Goal: Task Accomplishment & Management: Use online tool/utility

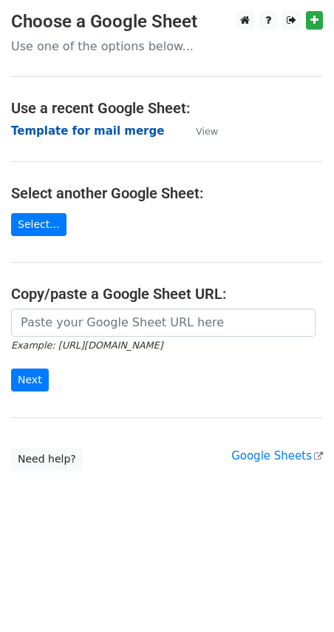
click at [67, 129] on strong "Template for mail merge" at bounding box center [87, 130] width 153 height 13
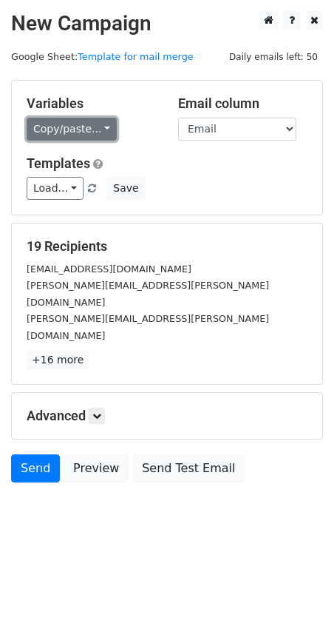
click at [87, 129] on link "Copy/paste..." at bounding box center [72, 129] width 90 height 23
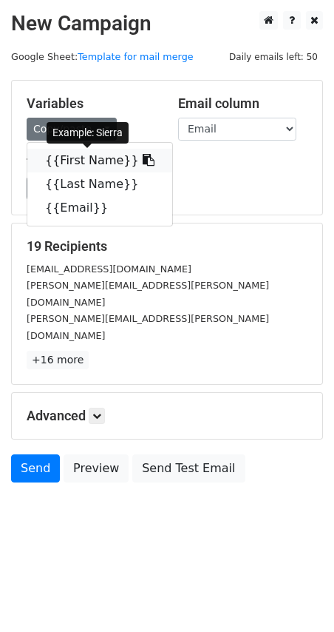
click at [78, 161] on link "{{First Name}}" at bounding box center [99, 161] width 145 height 24
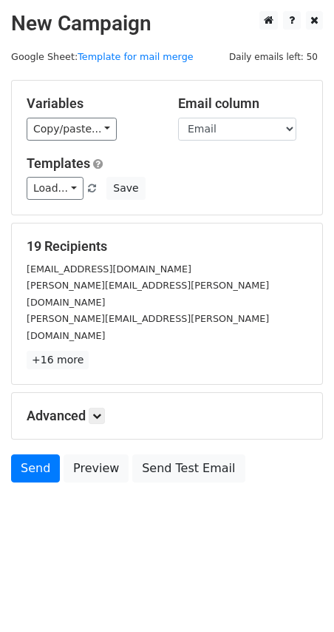
click at [89, 408] on h5 "Advanced" at bounding box center [167, 416] width 281 height 16
click at [101, 411] on icon at bounding box center [96, 415] width 9 height 9
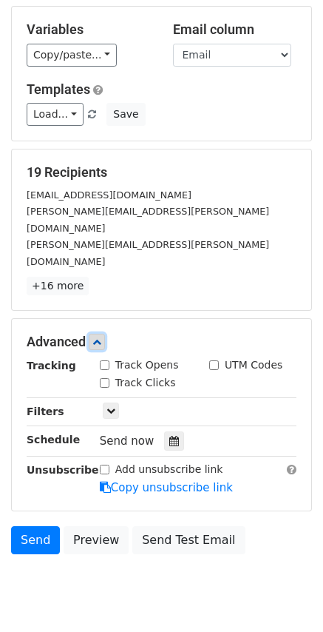
scroll to position [88, 0]
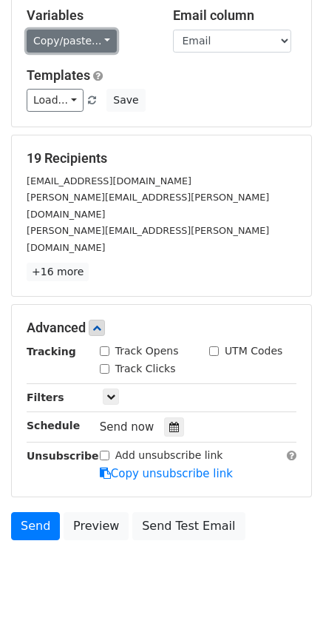
click at [92, 41] on link "Copy/paste..." at bounding box center [72, 41] width 90 height 23
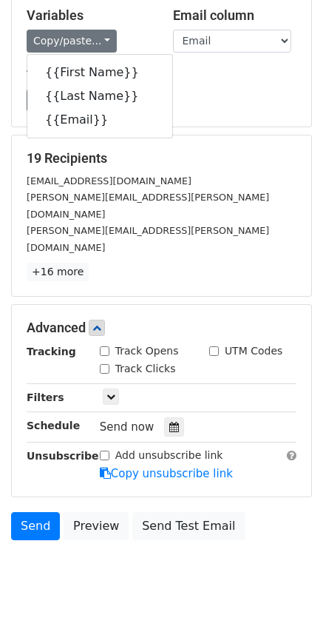
click at [219, 92] on div "Load... Honors Program Invitation Save" at bounding box center [162, 100] width 292 height 23
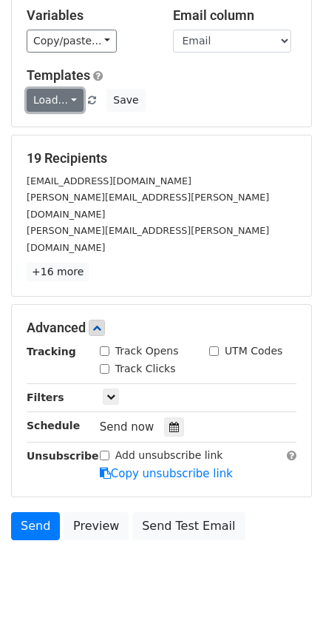
click at [66, 100] on link "Load..." at bounding box center [55, 100] width 57 height 23
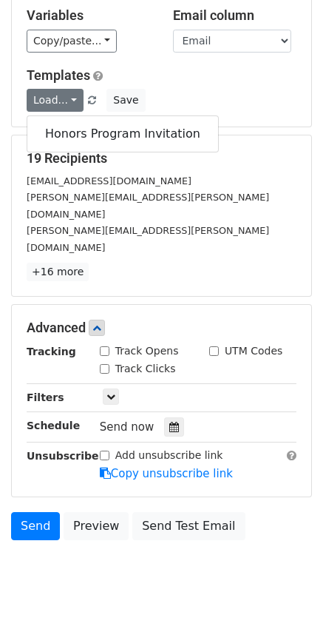
click at [167, 78] on h5 "Templates" at bounding box center [162, 75] width 270 height 16
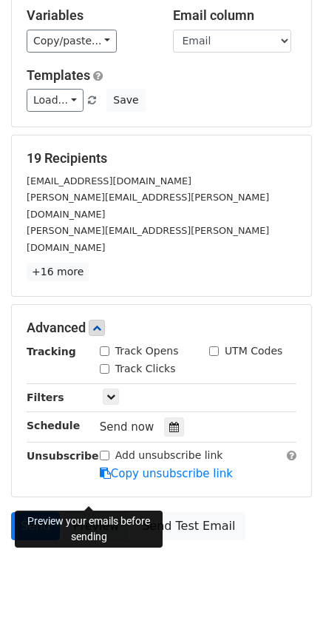
click at [64, 512] on link "Preview" at bounding box center [96, 526] width 65 height 28
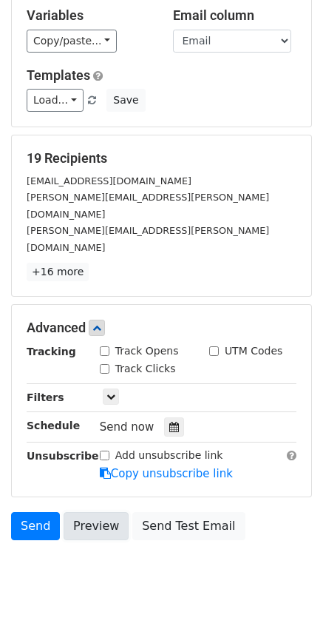
click at [69, 512] on link "Preview" at bounding box center [96, 526] width 65 height 28
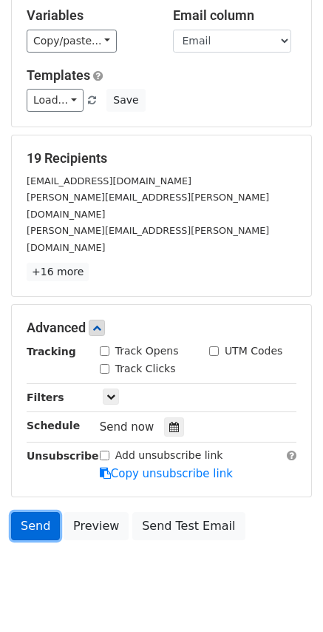
click at [46, 512] on link "Send" at bounding box center [35, 526] width 49 height 28
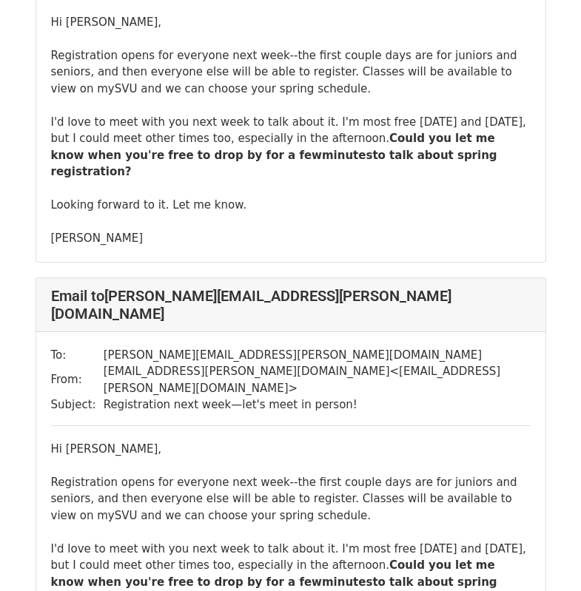
scroll to position [4488, 0]
